Goal: Information Seeking & Learning: Learn about a topic

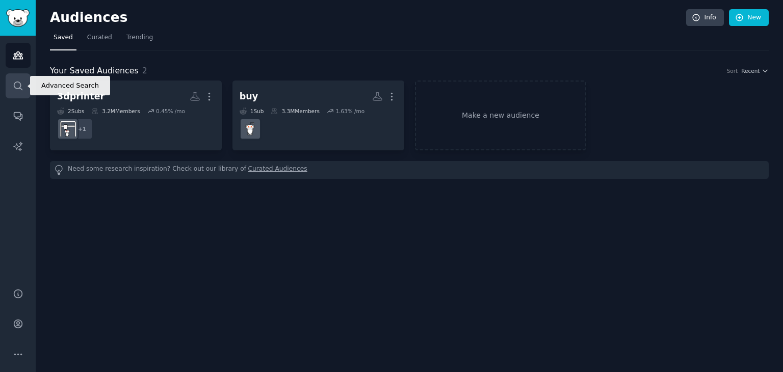
click at [13, 87] on icon "Sidebar" at bounding box center [18, 86] width 11 height 11
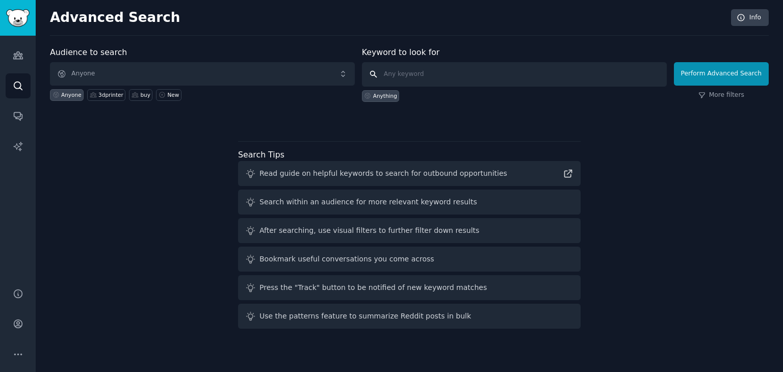
click at [415, 81] on input "text" at bounding box center [514, 74] width 305 height 24
paste input "r/SBCGaming"
type input "r/SBCGaming"
click at [24, 64] on link "Audiences" at bounding box center [18, 55] width 25 height 25
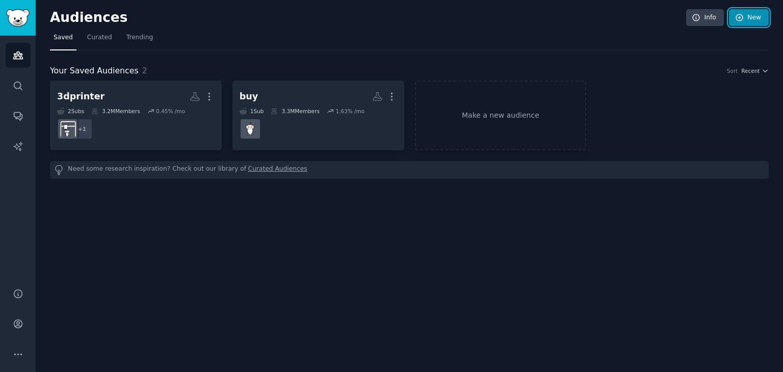
click at [754, 12] on link "New" at bounding box center [749, 17] width 40 height 17
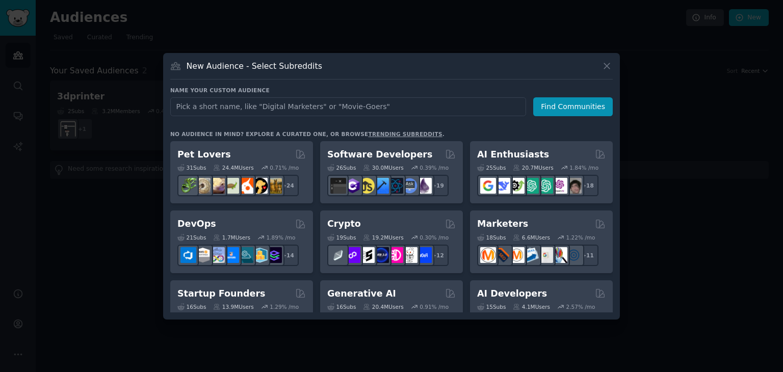
click at [432, 99] on input "text" at bounding box center [348, 106] width 356 height 19
type input "r/SBCGaming"
click at [555, 113] on button "Find Communities" at bounding box center [573, 106] width 80 height 19
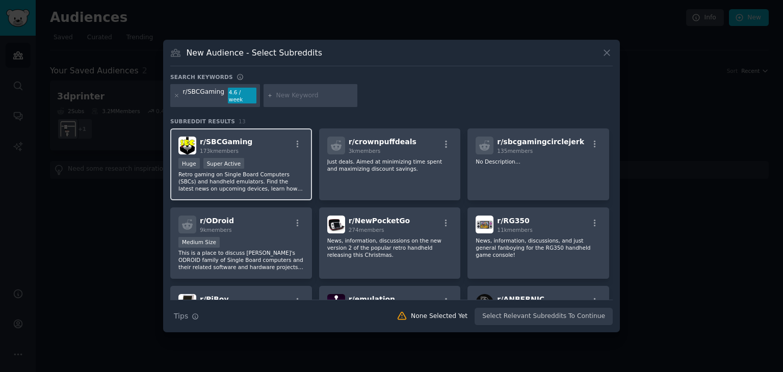
click at [235, 138] on span "r/ SBCGaming" at bounding box center [226, 142] width 53 height 8
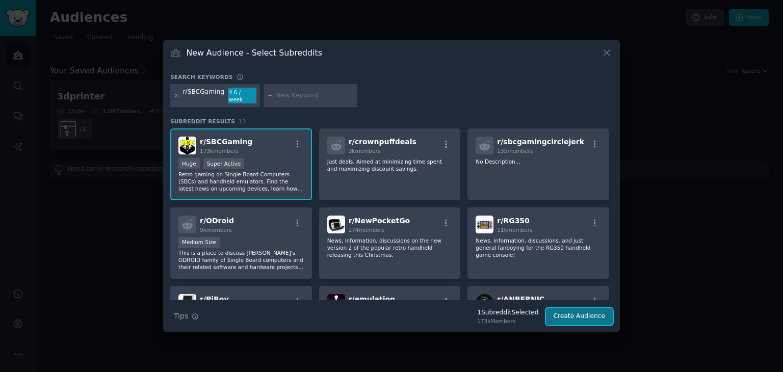
click at [566, 316] on button "Create Audience" at bounding box center [579, 316] width 67 height 17
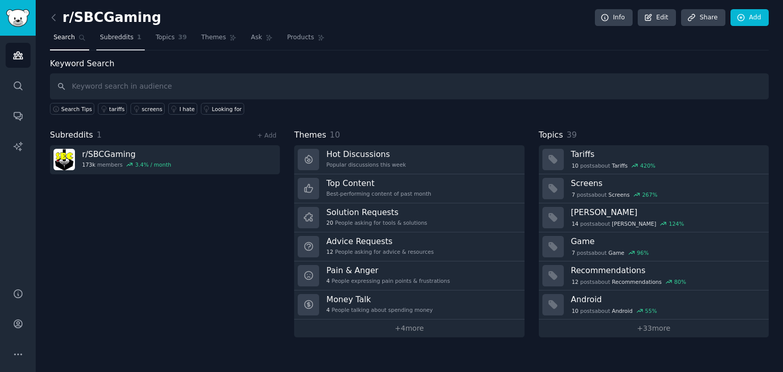
click at [111, 30] on link "Subreddits 1" at bounding box center [120, 40] width 48 height 21
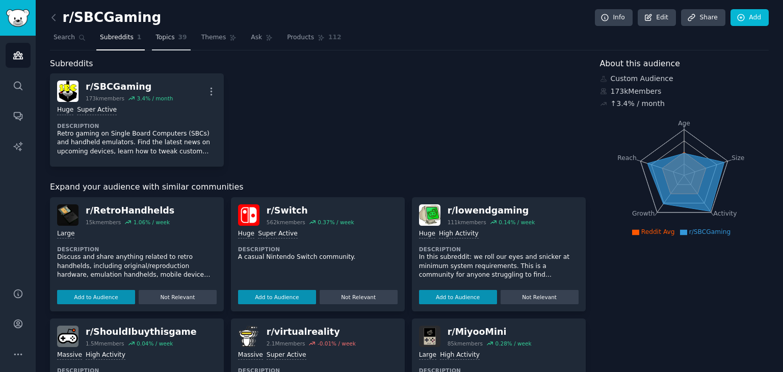
click at [167, 35] on link "Topics 39" at bounding box center [171, 40] width 38 height 21
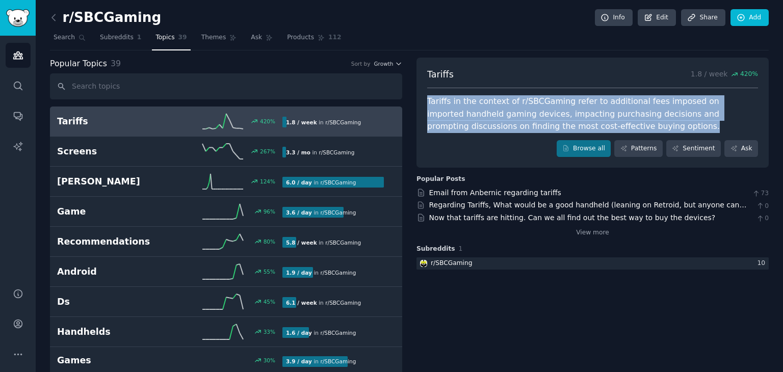
drag, startPoint x: 555, startPoint y: 127, endPoint x: 422, endPoint y: 97, distance: 136.4
click at [422, 97] on div "Tariffs 1.8 / week 420 % Tariffs in the context of r/SBCGaming refer to additio…" at bounding box center [593, 113] width 352 height 111
copy div "Tariffs in the context of r/SBCGaming refer to additional fees imposed on impor…"
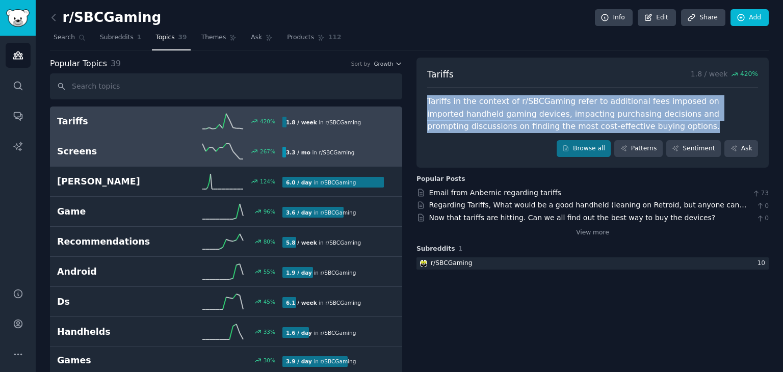
click at [194, 149] on div "267 %" at bounding box center [226, 151] width 113 height 15
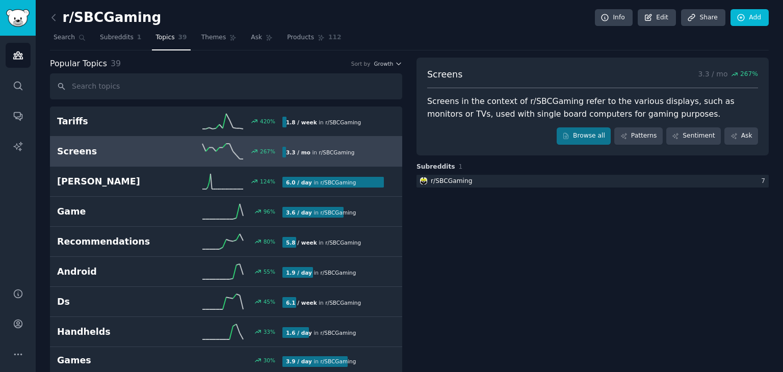
click at [451, 112] on div "Screens in the context of r/SBCGaming refer to the various displays, such as mo…" at bounding box center [592, 107] width 331 height 25
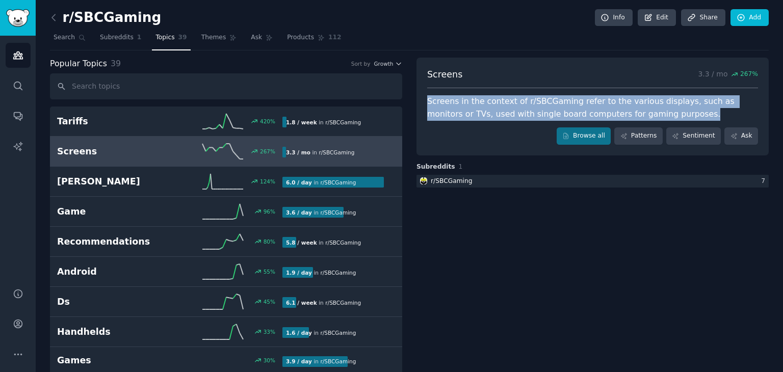
click at [451, 112] on div "Screens in the context of r/SBCGaming refer to the various displays, such as mo…" at bounding box center [592, 107] width 331 height 25
copy div "Screens in the context of r/SBCGaming refer to the various displays, such as mo…"
click at [198, 30] on link "Themes" at bounding box center [219, 40] width 43 height 21
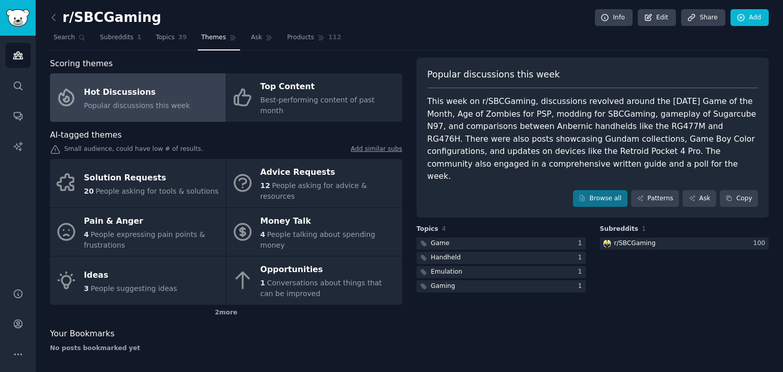
click at [233, 38] on nav "Search Subreddits 1 Topics 39 Themes Ask Products 112" at bounding box center [409, 40] width 719 height 21
click at [251, 38] on span "Ask" at bounding box center [256, 37] width 11 height 9
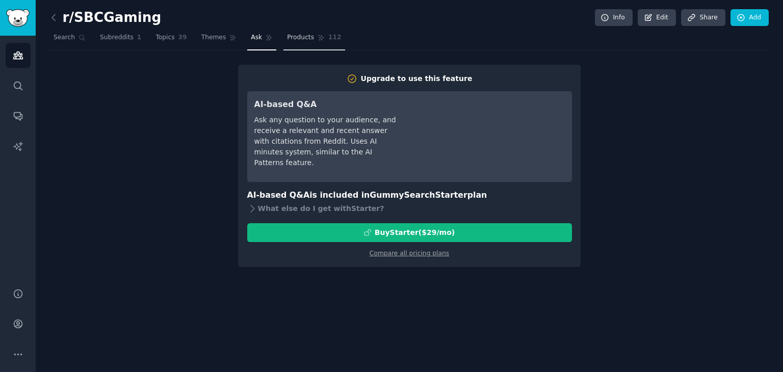
click at [300, 39] on link "Products 112" at bounding box center [314, 40] width 61 height 21
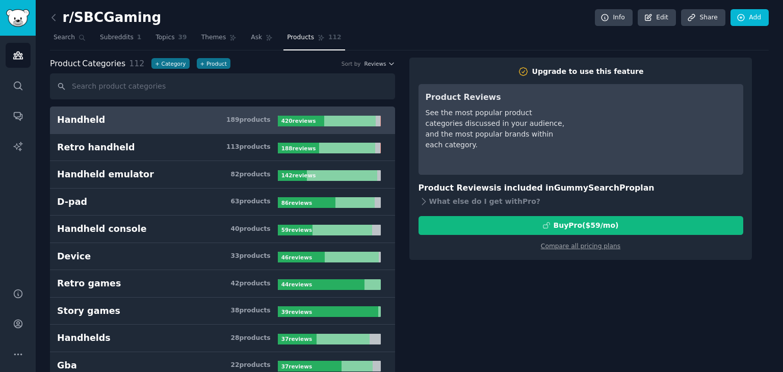
click at [140, 29] on div "r/SBCGaming Info Edit Share Add" at bounding box center [409, 19] width 719 height 21
click at [161, 33] on span "Topics" at bounding box center [165, 37] width 19 height 9
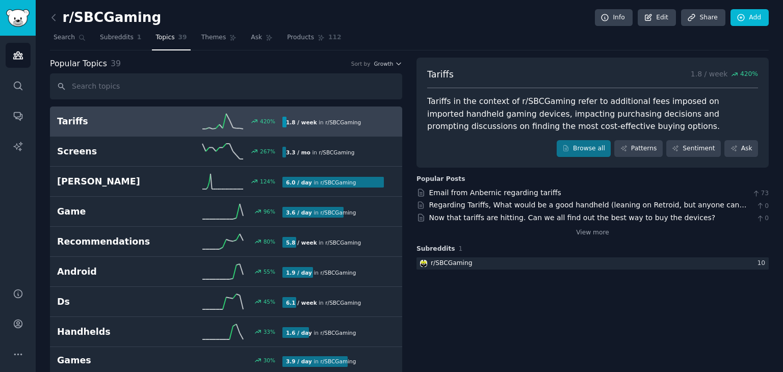
click at [177, 122] on div "420 %" at bounding box center [226, 121] width 113 height 15
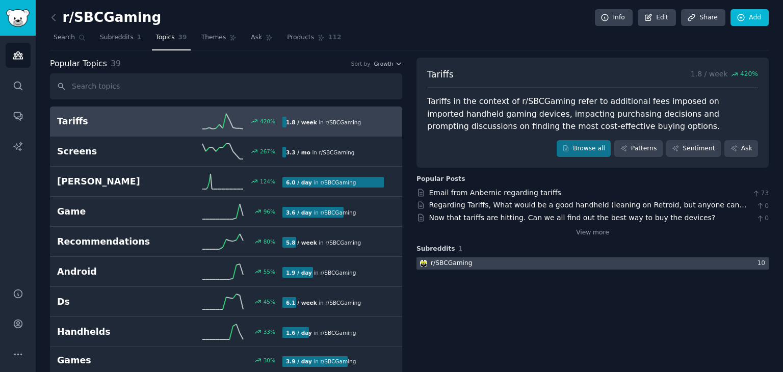
click at [528, 263] on div at bounding box center [593, 264] width 352 height 13
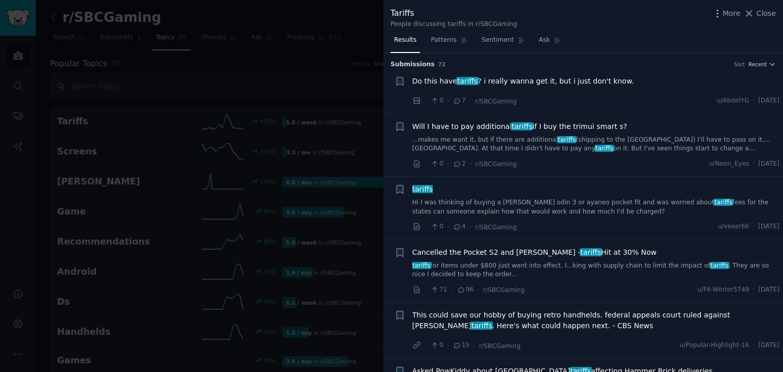
scroll to position [51, 0]
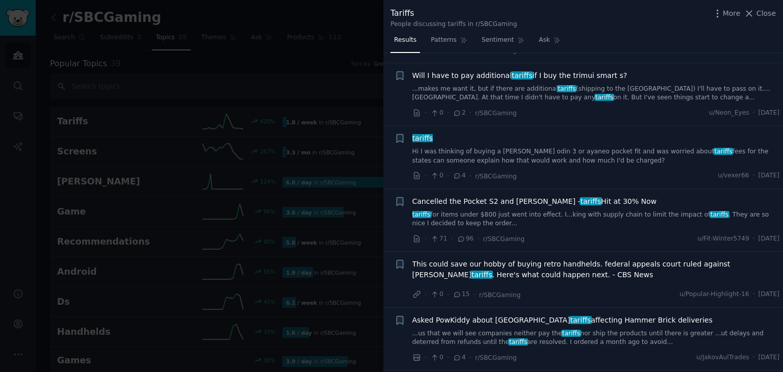
click at [457, 222] on link "tariffs for items under $800 just went into effect. I...king with supply chain …" at bounding box center [597, 220] width 368 height 18
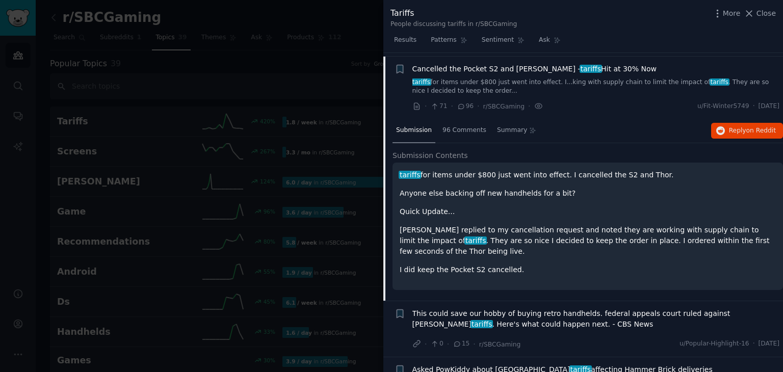
scroll to position [187, 0]
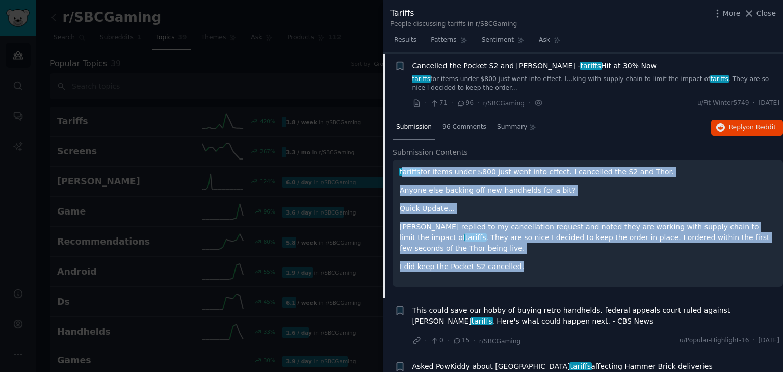
copy div "ariffs for items under $800 just went into effect. I cancelled the S2 and Thor.…"
copy div "tariffs for items under $800 just went into effect. I cancelled the S2 and Thor…"
drag, startPoint x: 504, startPoint y: 251, endPoint x: 398, endPoint y: 168, distance: 134.7
click at [398, 168] on div "tariffs for items under $800 just went into effect. I cancelled the S2 and Thor…" at bounding box center [588, 223] width 391 height 127
click at [210, 76] on div at bounding box center [391, 186] width 783 height 372
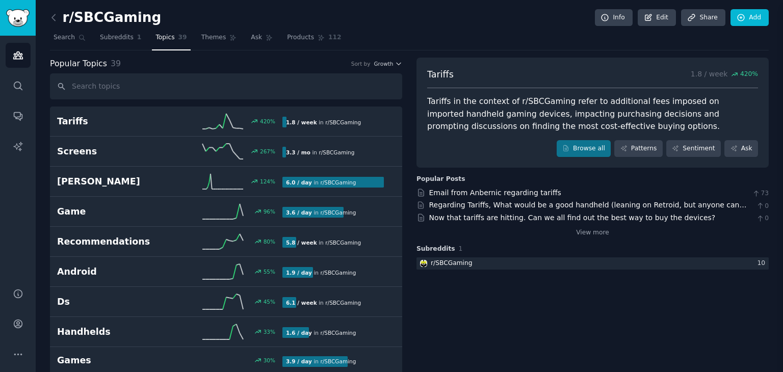
click at [223, 61] on div "Popular Topics 39 Sort by Growth" at bounding box center [226, 64] width 352 height 13
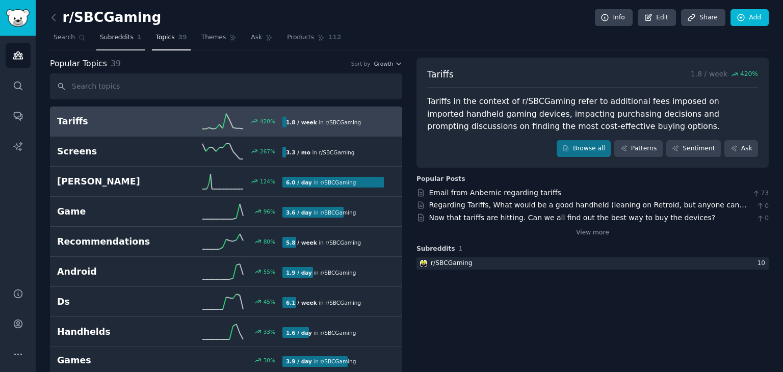
click at [114, 45] on link "Subreddits 1" at bounding box center [120, 40] width 48 height 21
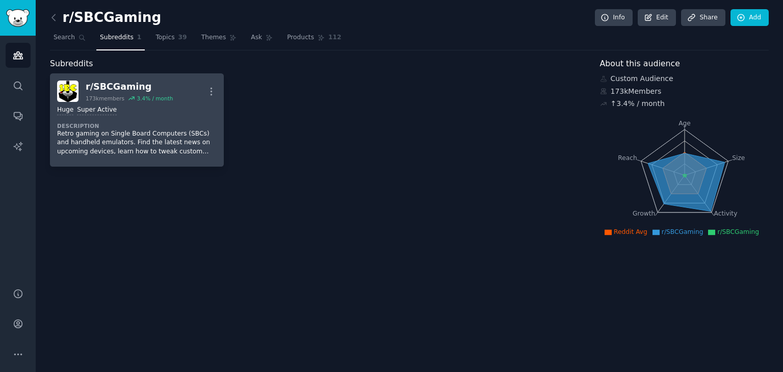
click at [124, 113] on div "Huge Super Active" at bounding box center [137, 111] width 160 height 10
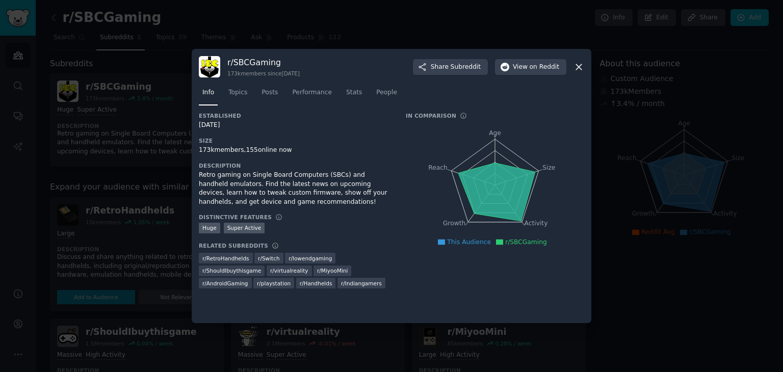
click at [400, 37] on div at bounding box center [391, 186] width 783 height 372
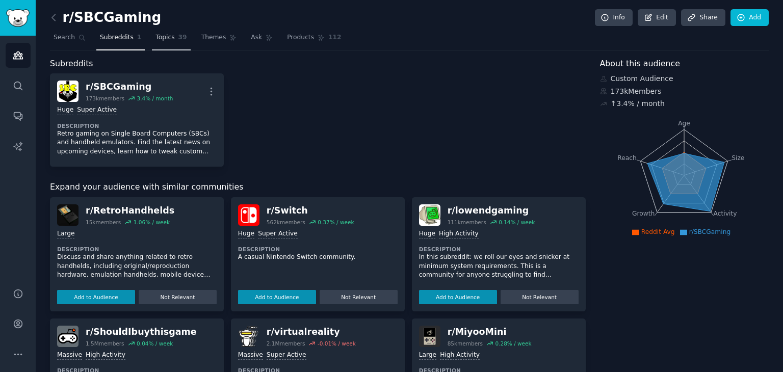
click at [168, 40] on link "Topics 39" at bounding box center [171, 40] width 38 height 21
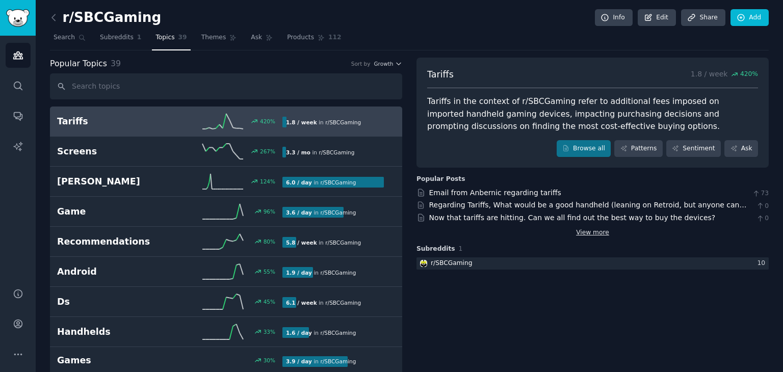
click at [597, 234] on link "View more" at bounding box center [592, 232] width 33 height 9
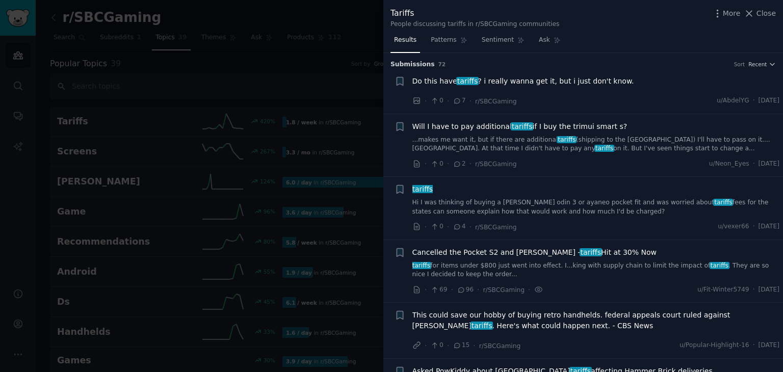
click at [348, 59] on div at bounding box center [391, 186] width 783 height 372
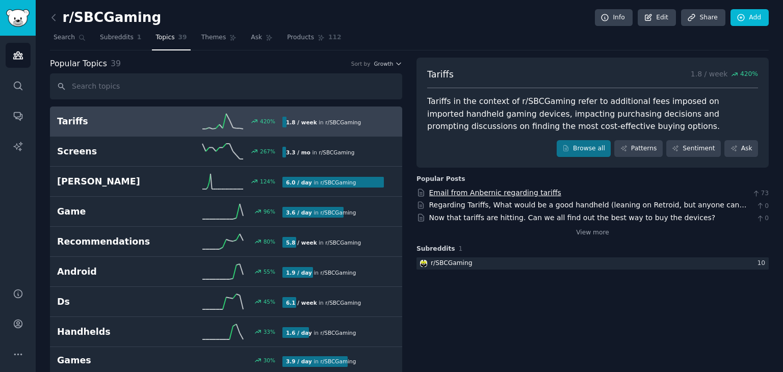
click at [477, 189] on link "Email from Anbernic regarding tariffs" at bounding box center [495, 193] width 132 height 8
click at [583, 235] on link "View more" at bounding box center [592, 232] width 33 height 9
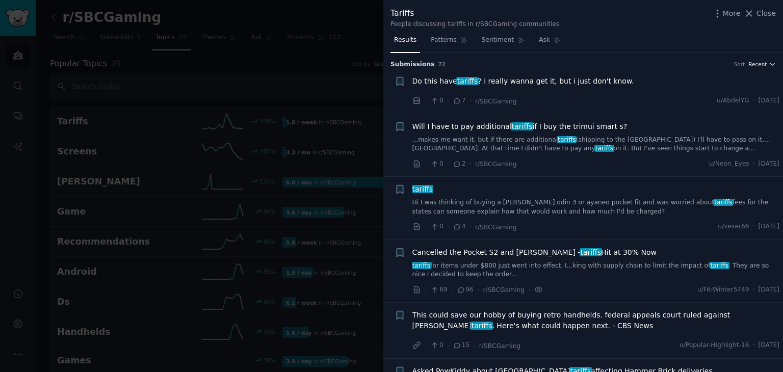
click at [769, 66] on icon "button" at bounding box center [772, 64] width 7 height 7
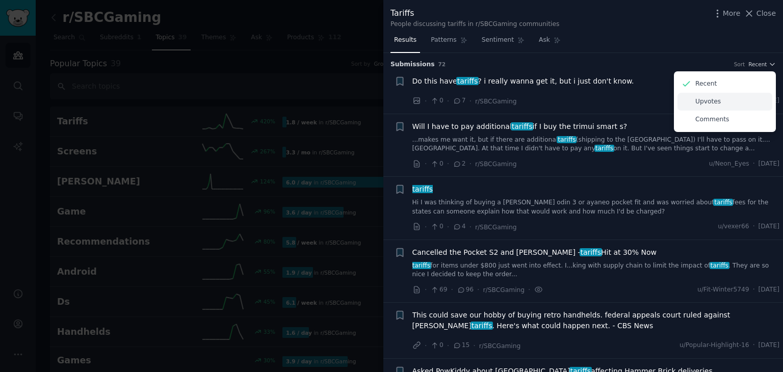
click at [715, 101] on p "Upvotes" at bounding box center [708, 101] width 25 height 9
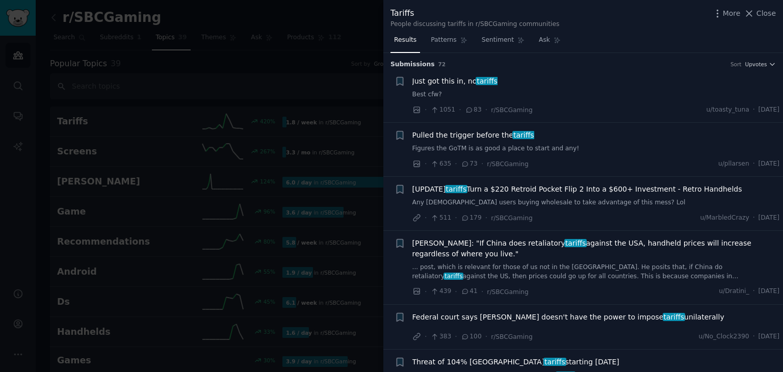
click at [467, 78] on span "Just got this in, no tariffs" at bounding box center [455, 81] width 85 height 11
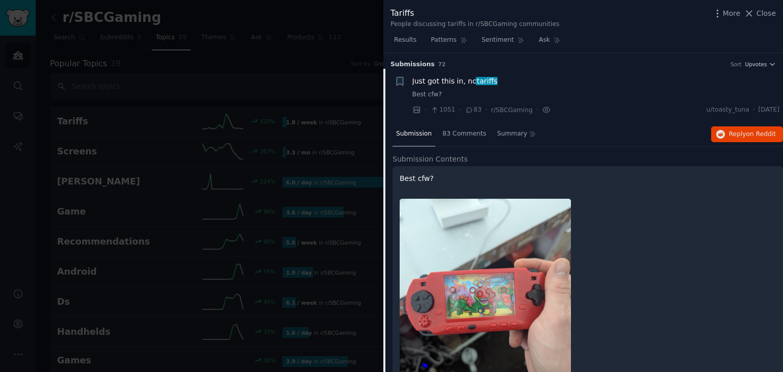
scroll to position [16, 0]
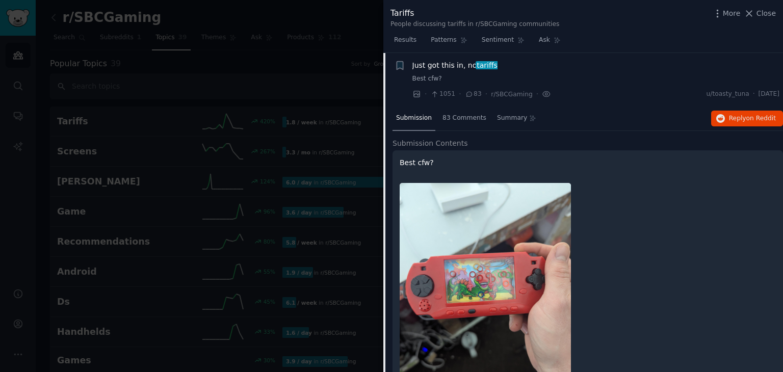
click at [566, 75] on link "Best cfw?" at bounding box center [597, 78] width 368 height 9
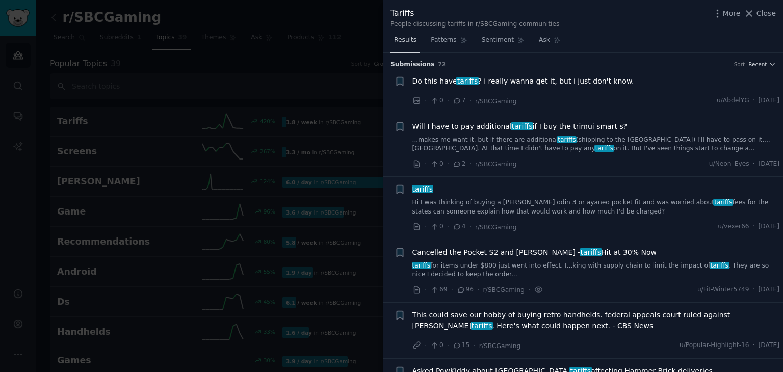
click at [412, 44] on span "Results" at bounding box center [405, 40] width 22 height 9
click at [772, 64] on icon "button" at bounding box center [772, 64] width 7 height 7
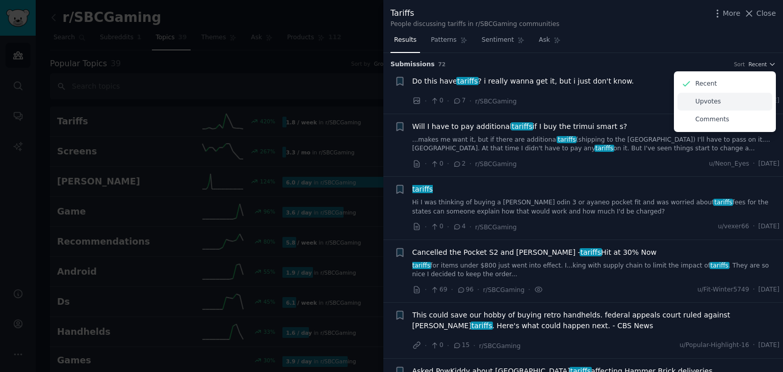
click at [734, 97] on div "Upvotes" at bounding box center [725, 102] width 95 height 18
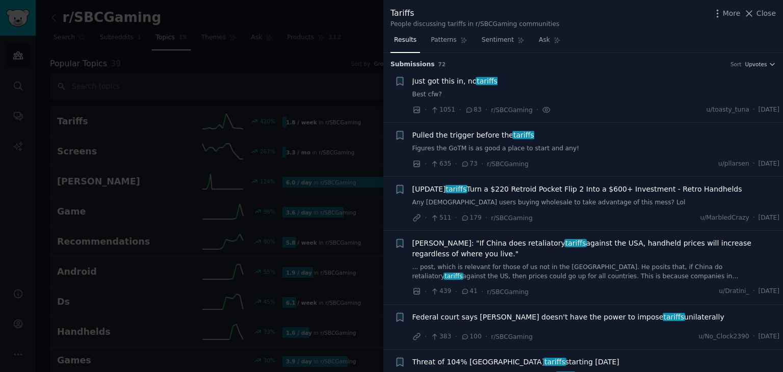
click at [472, 79] on span "Just got this in, no tariffs" at bounding box center [455, 81] width 85 height 11
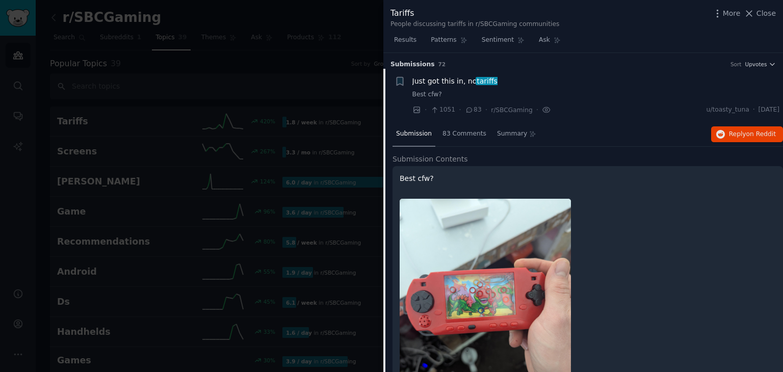
scroll to position [16, 0]
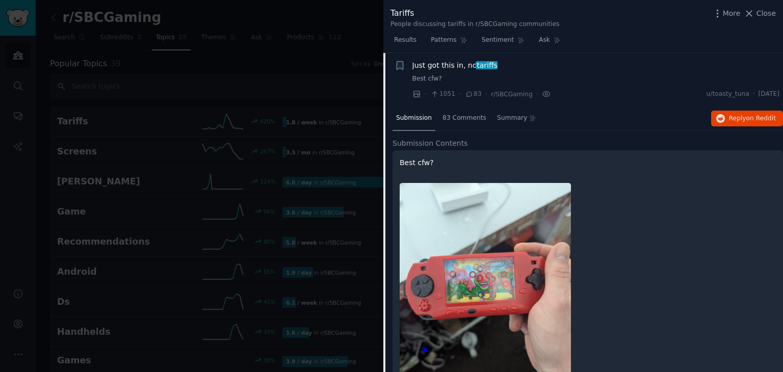
click at [469, 64] on span "Just got this in, no tariffs" at bounding box center [455, 65] width 85 height 11
click at [739, 118] on span "Reply on Reddit" at bounding box center [752, 118] width 47 height 9
click at [331, 83] on div at bounding box center [391, 186] width 783 height 372
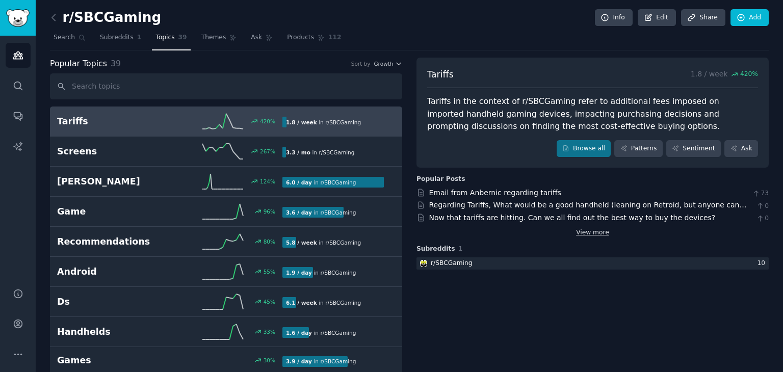
click at [584, 235] on link "View more" at bounding box center [592, 232] width 33 height 9
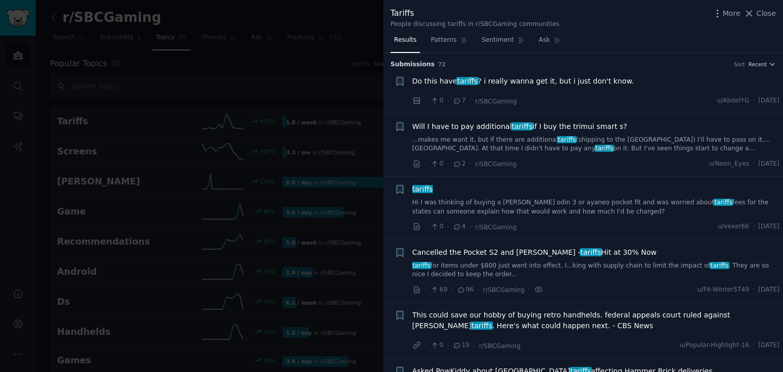
click at [767, 69] on li "+ Do this have tariffs ? i really wanna get it, but i just don't know. · 0 · 7 …" at bounding box center [584, 91] width 400 height 45
click at [764, 66] on span "Recent" at bounding box center [758, 64] width 18 height 7
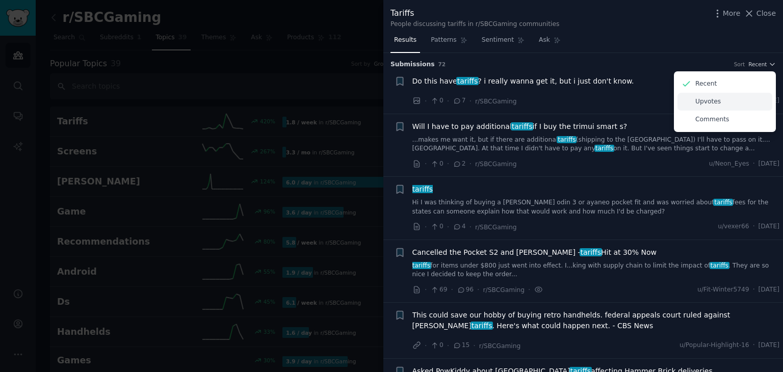
click at [712, 103] on p "Upvotes" at bounding box center [708, 101] width 25 height 9
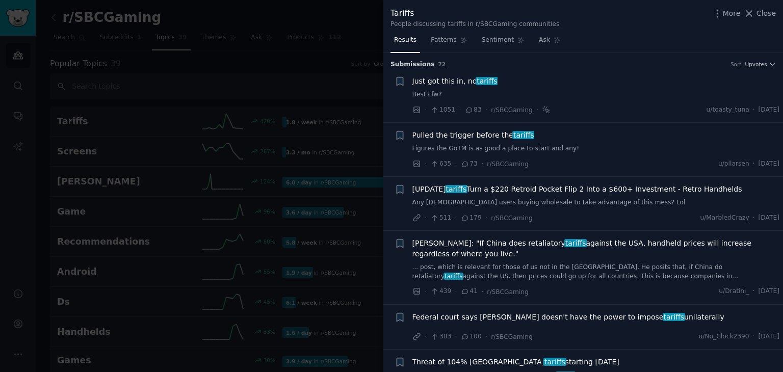
click at [475, 134] on span "Pulled the trigger before the tariffs" at bounding box center [474, 135] width 122 height 11
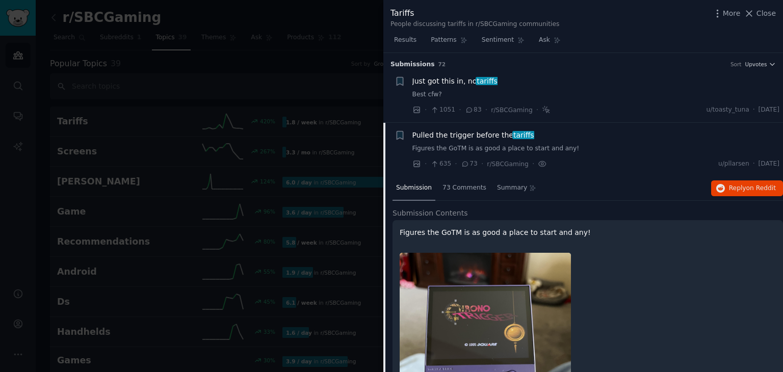
scroll to position [70, 0]
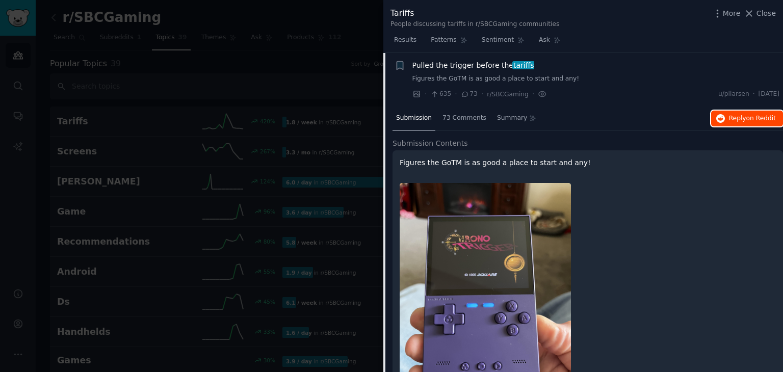
click at [748, 115] on span "on Reddit" at bounding box center [762, 118] width 30 height 7
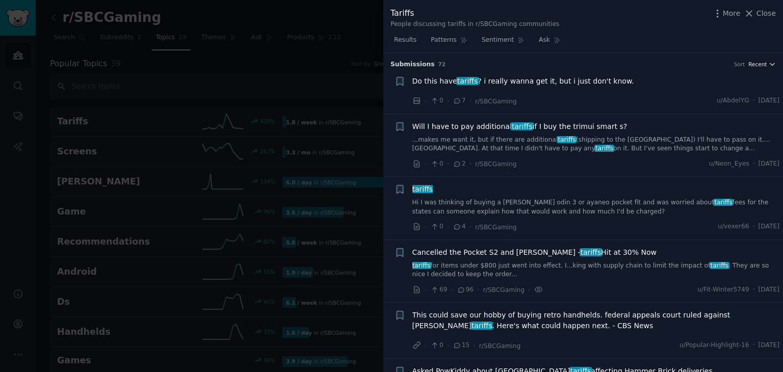
click at [763, 61] on span "Recent" at bounding box center [758, 64] width 18 height 7
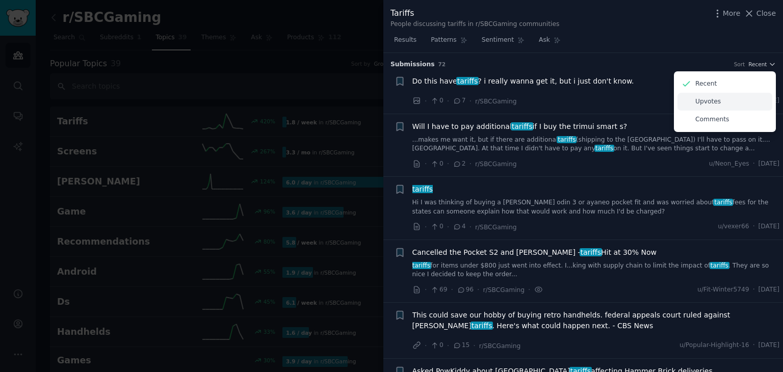
click at [716, 108] on div "Upvotes" at bounding box center [725, 102] width 95 height 18
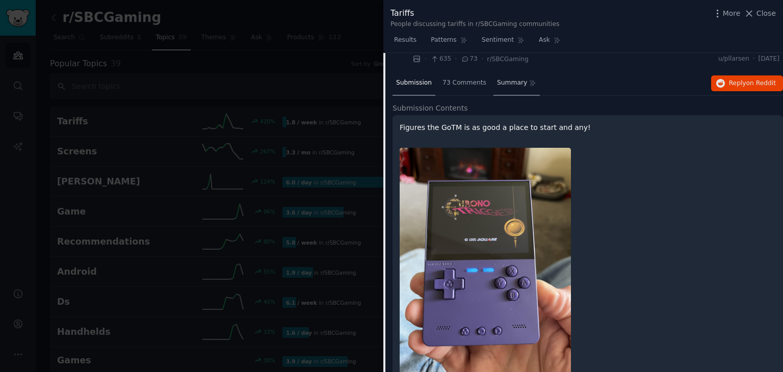
scroll to position [51, 0]
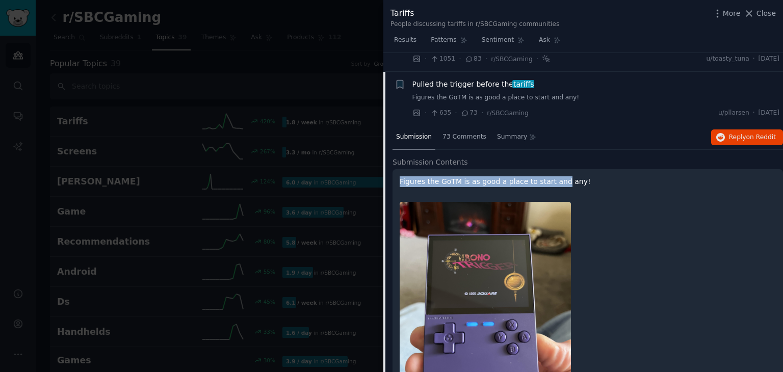
drag, startPoint x: 399, startPoint y: 183, endPoint x: 552, endPoint y: 182, distance: 153.0
click at [552, 182] on div "Figures the GoTM is as good a place to start and any!" at bounding box center [588, 306] width 391 height 275
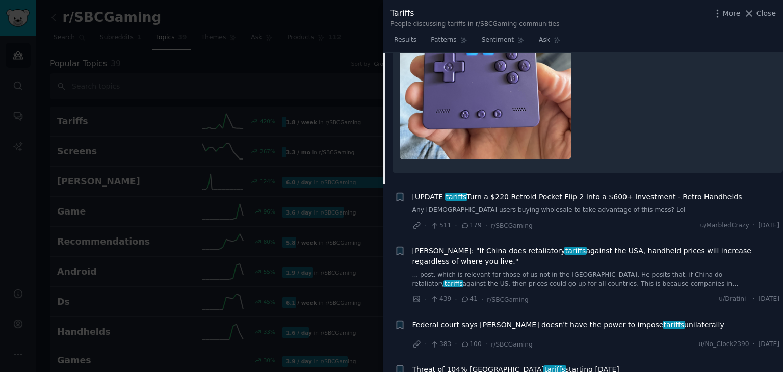
scroll to position [357, 0]
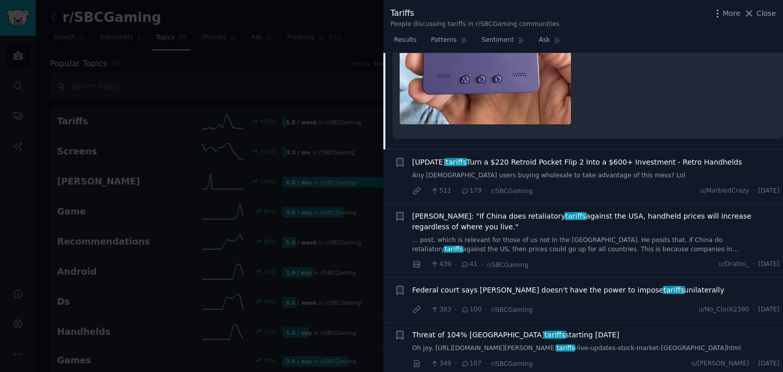
click at [498, 164] on span "[UPDATE] tariffs Turn a $220 Retroid Pocket Flip 2 Into a $600+ Investment - Re…" at bounding box center [578, 162] width 330 height 11
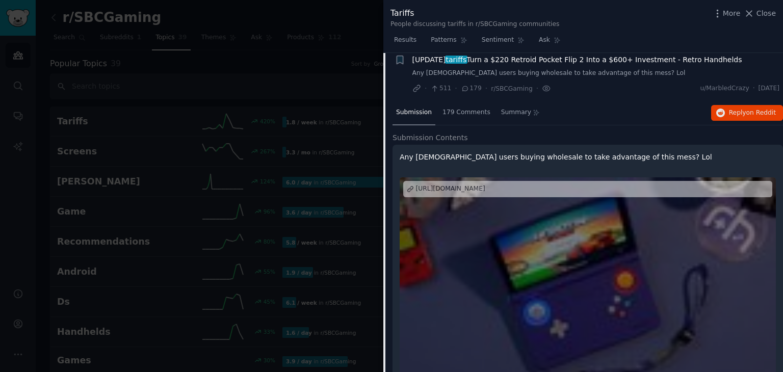
scroll to position [124, 0]
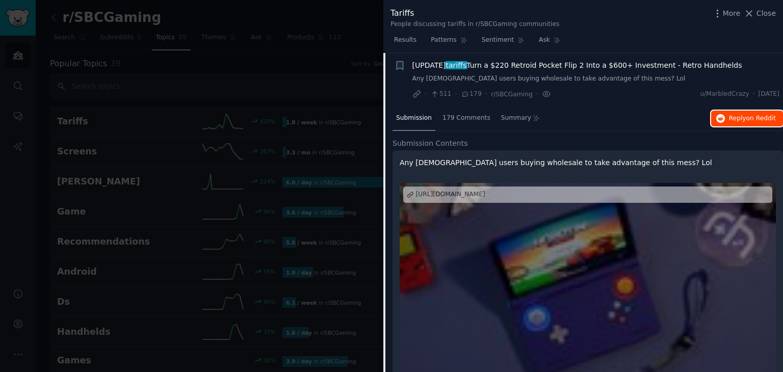
click at [745, 115] on span "Reply on Reddit" at bounding box center [752, 118] width 47 height 9
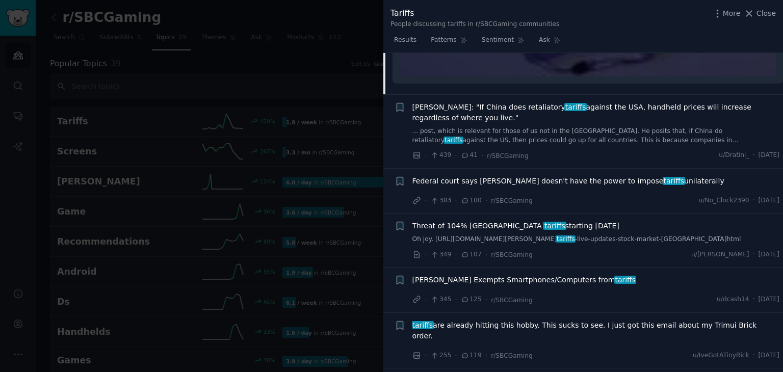
scroll to position [430, 0]
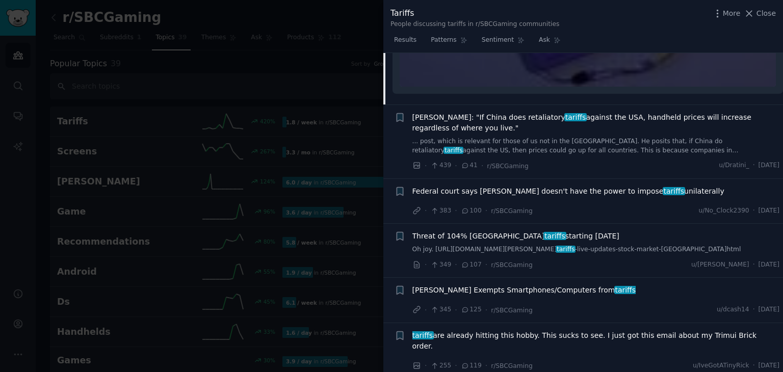
click at [481, 117] on span "[PERSON_NAME]: "If China does retaliatory tariffs against the USA, handheld pri…" at bounding box center [597, 122] width 368 height 21
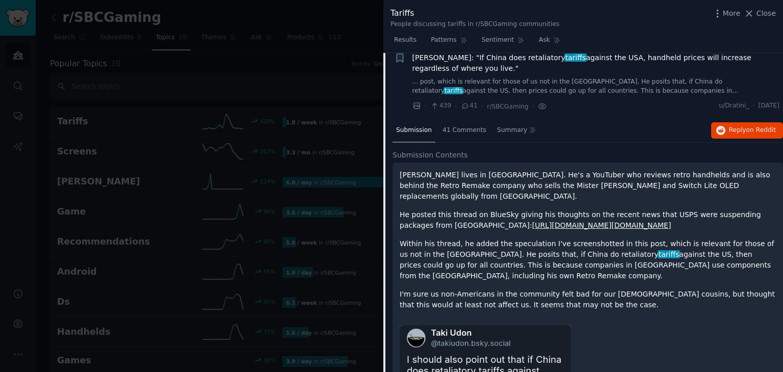
scroll to position [177, 0]
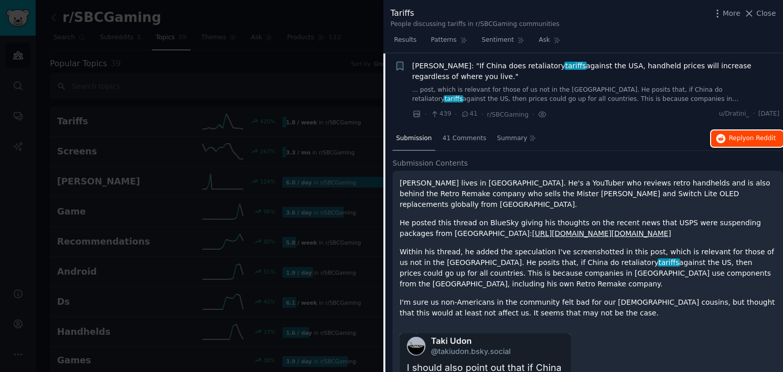
click at [722, 135] on icon "button" at bounding box center [721, 138] width 9 height 9
